Goal: Task Accomplishment & Management: Use online tool/utility

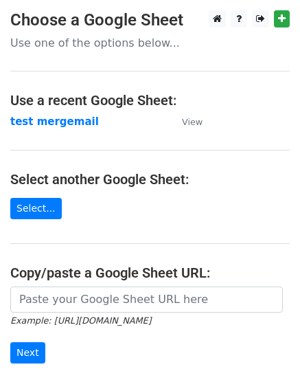
click at [56, 122] on strong "test mergemail" at bounding box center [54, 122] width 89 height 12
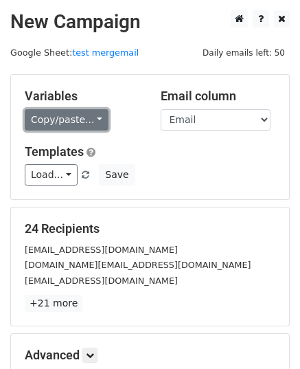
click at [66, 116] on link "Copy/paste..." at bounding box center [67, 119] width 84 height 21
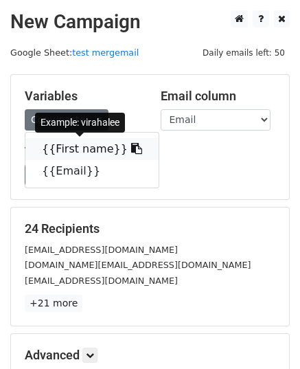
click at [68, 153] on link "{{First name}}" at bounding box center [91, 149] width 133 height 22
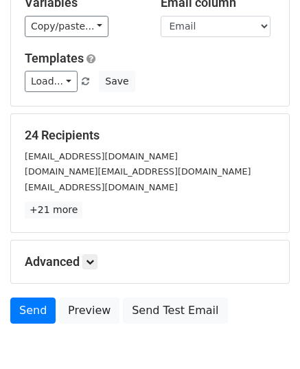
scroll to position [162, 0]
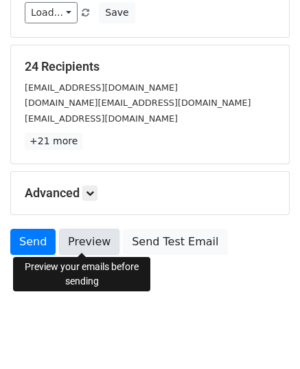
click at [77, 241] on link "Preview" at bounding box center [89, 242] width 61 height 26
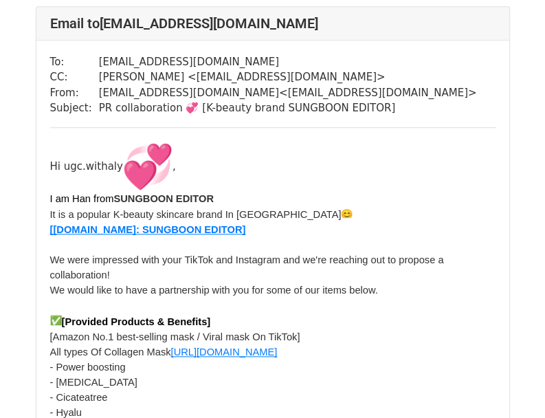
scroll to position [1788, 0]
